Goal: Information Seeking & Learning: Check status

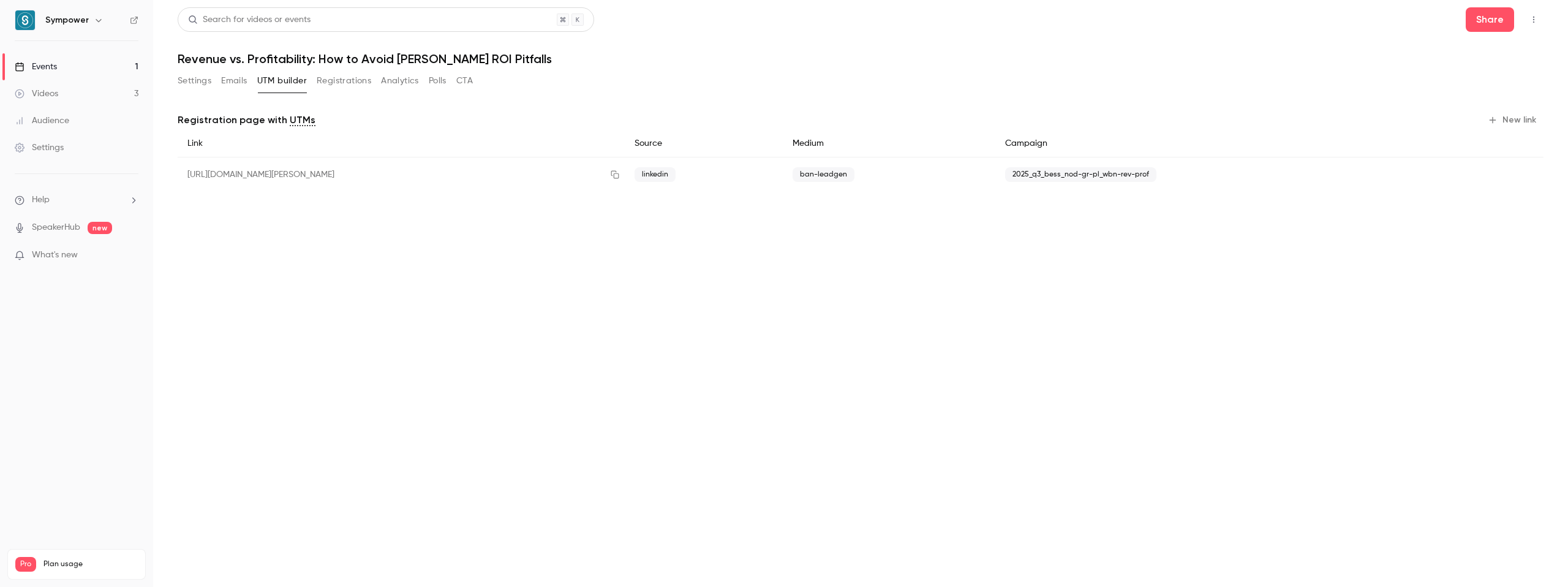
click at [346, 77] on button "Registrations" at bounding box center [344, 81] width 55 height 20
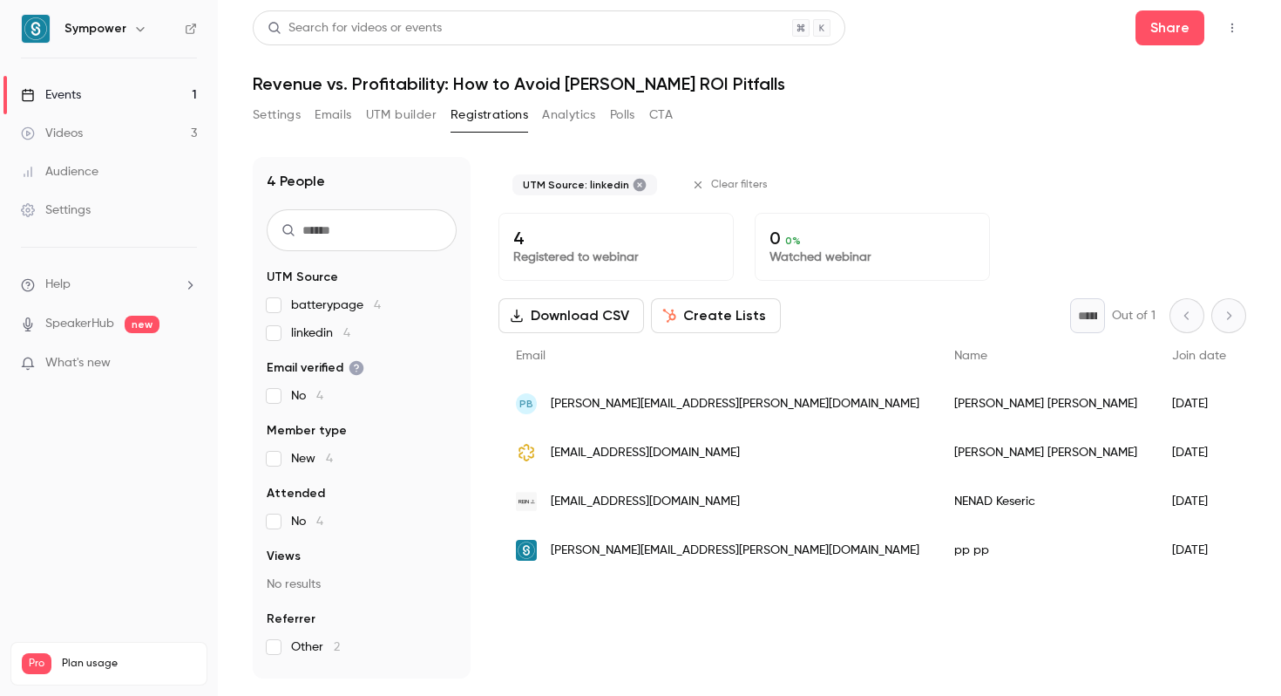
click at [837, 83] on h1 "Revenue vs. Profitability: How to Avoid [PERSON_NAME] ROI Pitfalls" at bounding box center [750, 83] width 994 height 21
click at [876, 95] on div "Search for videos or events Share Revenue vs. Profitability: How to Avoid BESS …" at bounding box center [750, 344] width 994 height 668
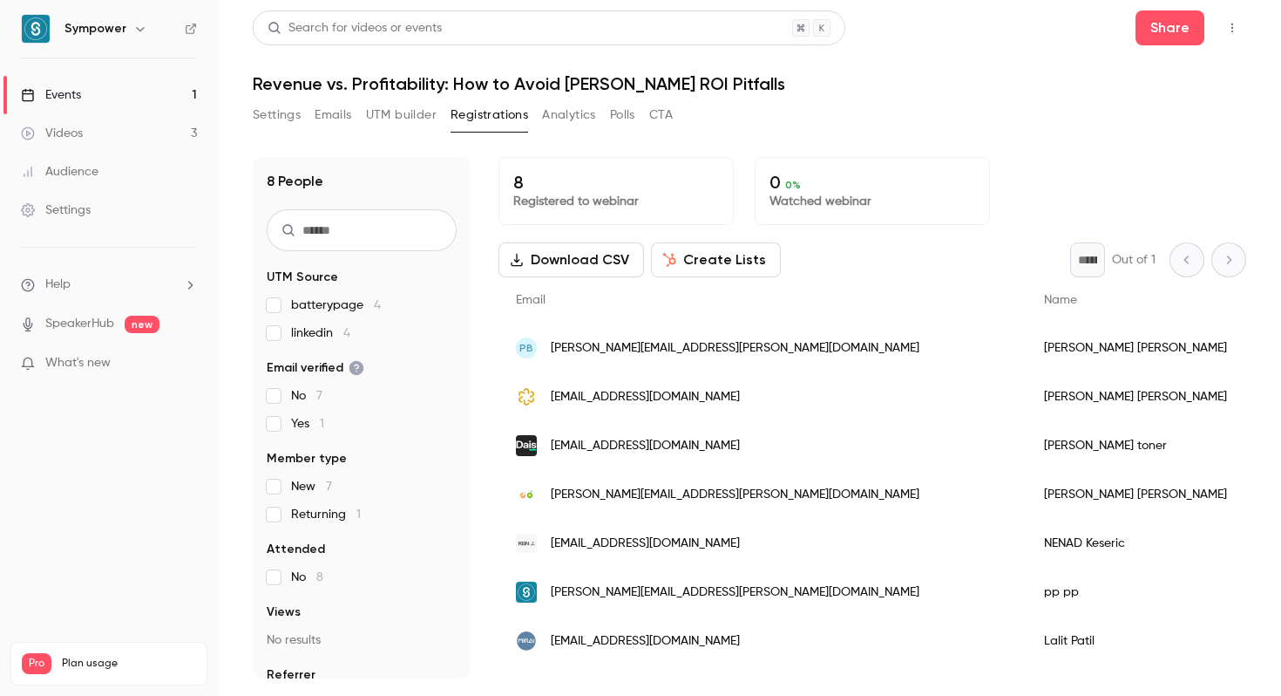
click at [879, 109] on div "Settings Emails UTM builder Registrations Analytics Polls CTA" at bounding box center [750, 118] width 994 height 35
click at [934, 111] on div "Settings Emails UTM builder Registrations Analytics Polls CTA" at bounding box center [750, 118] width 994 height 35
click at [1012, 80] on h1 "Revenue vs. Profitability: How to Avoid [PERSON_NAME] ROI Pitfalls" at bounding box center [750, 83] width 994 height 21
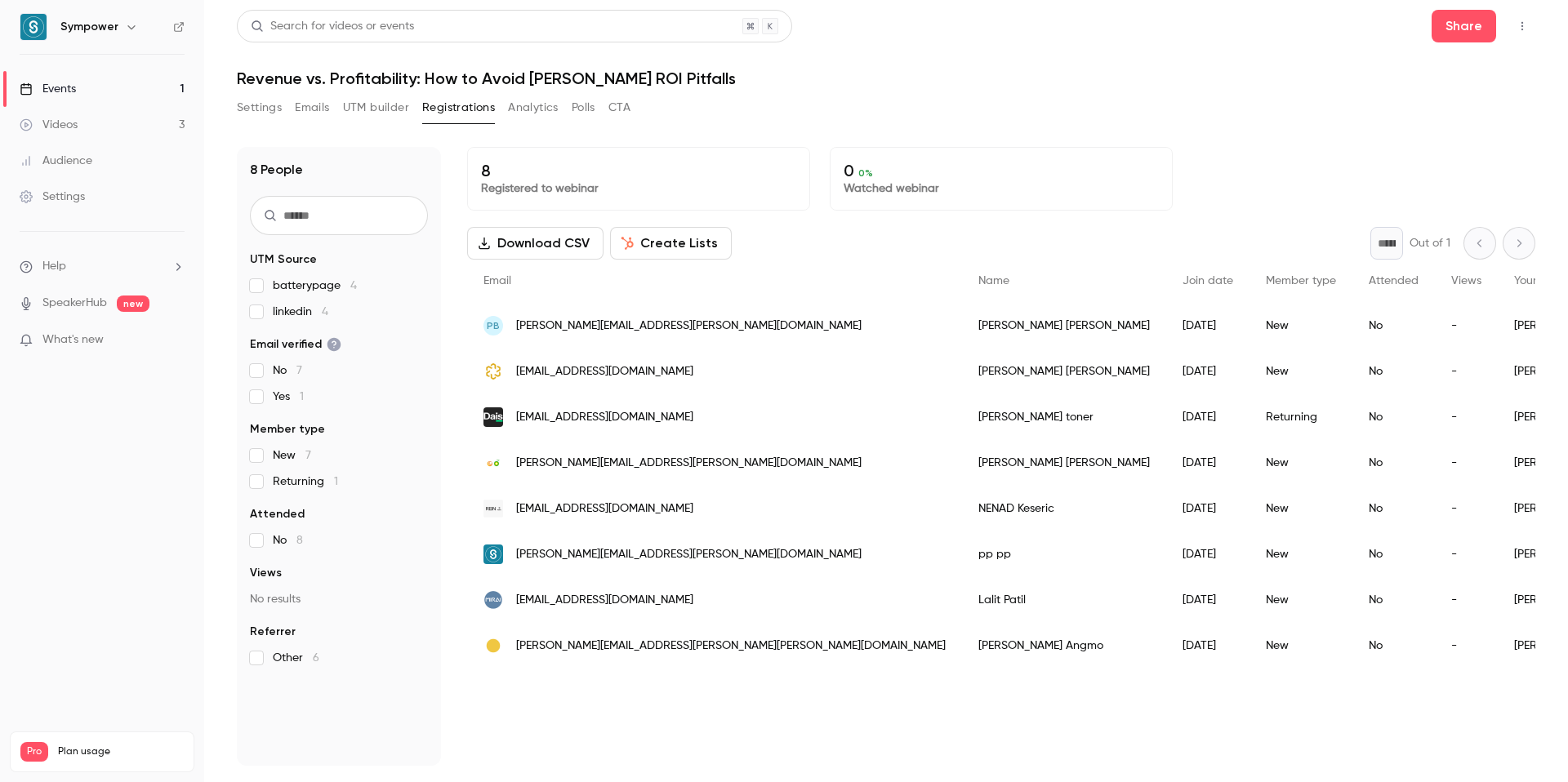
click at [764, 89] on div "Search for videos or events Share Revenue vs. Profitability: How to Avoid [PERS…" at bounding box center [886, 387] width 1298 height 756
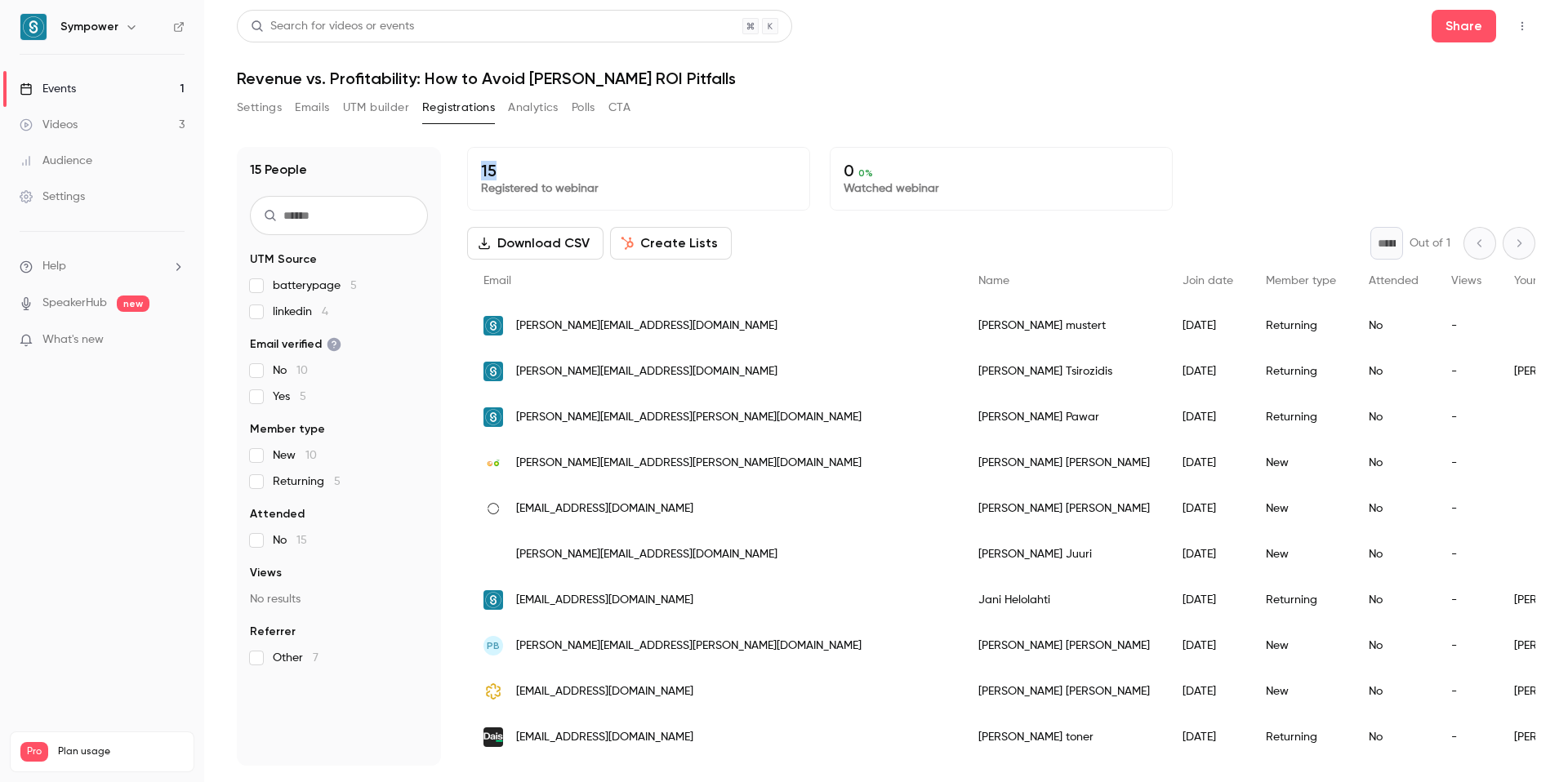
drag, startPoint x: 511, startPoint y: 173, endPoint x: 469, endPoint y: 174, distance: 42.0
click at [469, 174] on div "15 Registered to webinar" at bounding box center [639, 179] width 343 height 64
click at [631, 169] on p "15" at bounding box center [638, 170] width 315 height 20
click at [946, 34] on div "Search for videos or events Share" at bounding box center [886, 25] width 1298 height 33
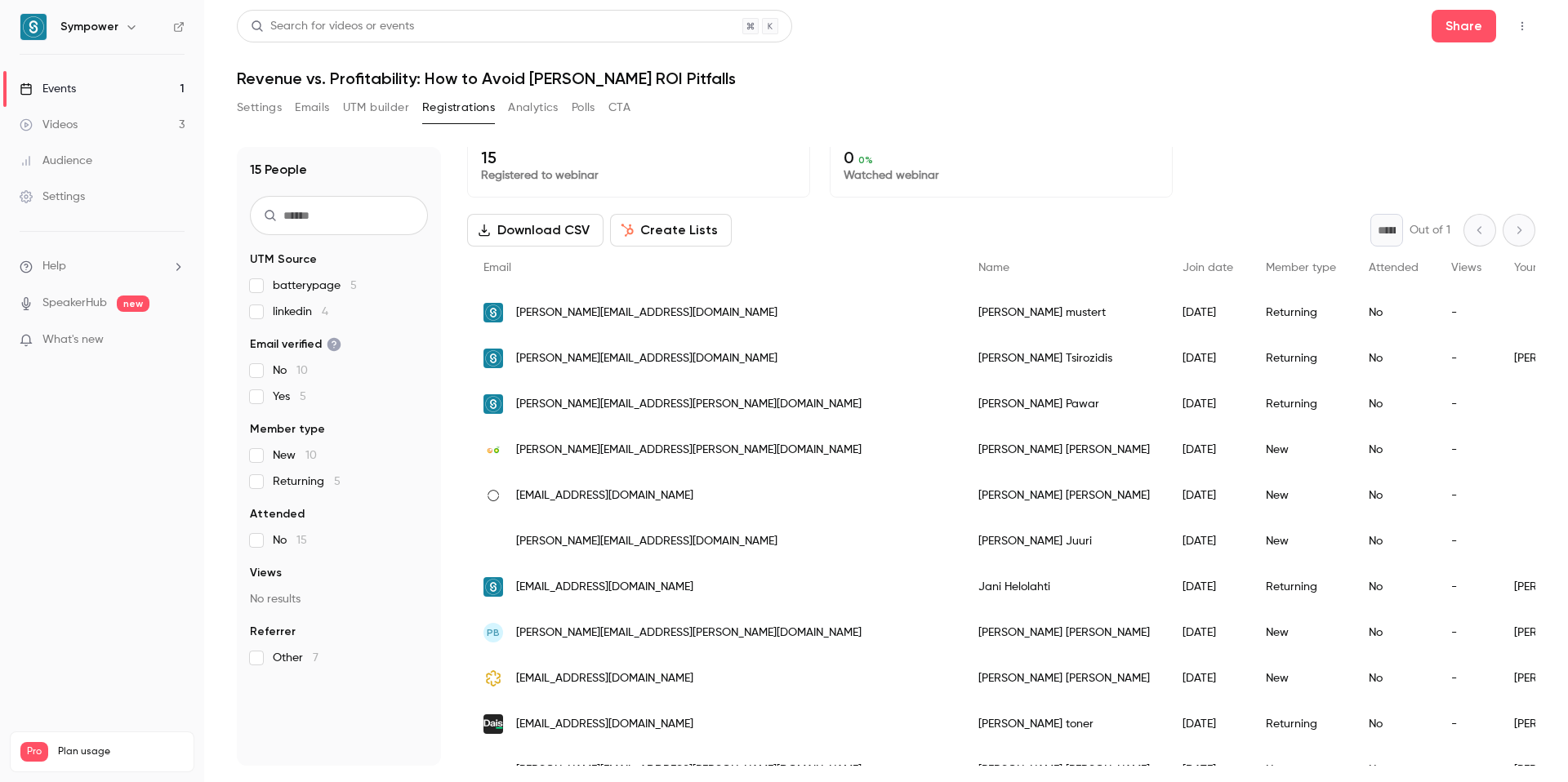
scroll to position [120, 0]
